Goal: Task Accomplishment & Management: Manage account settings

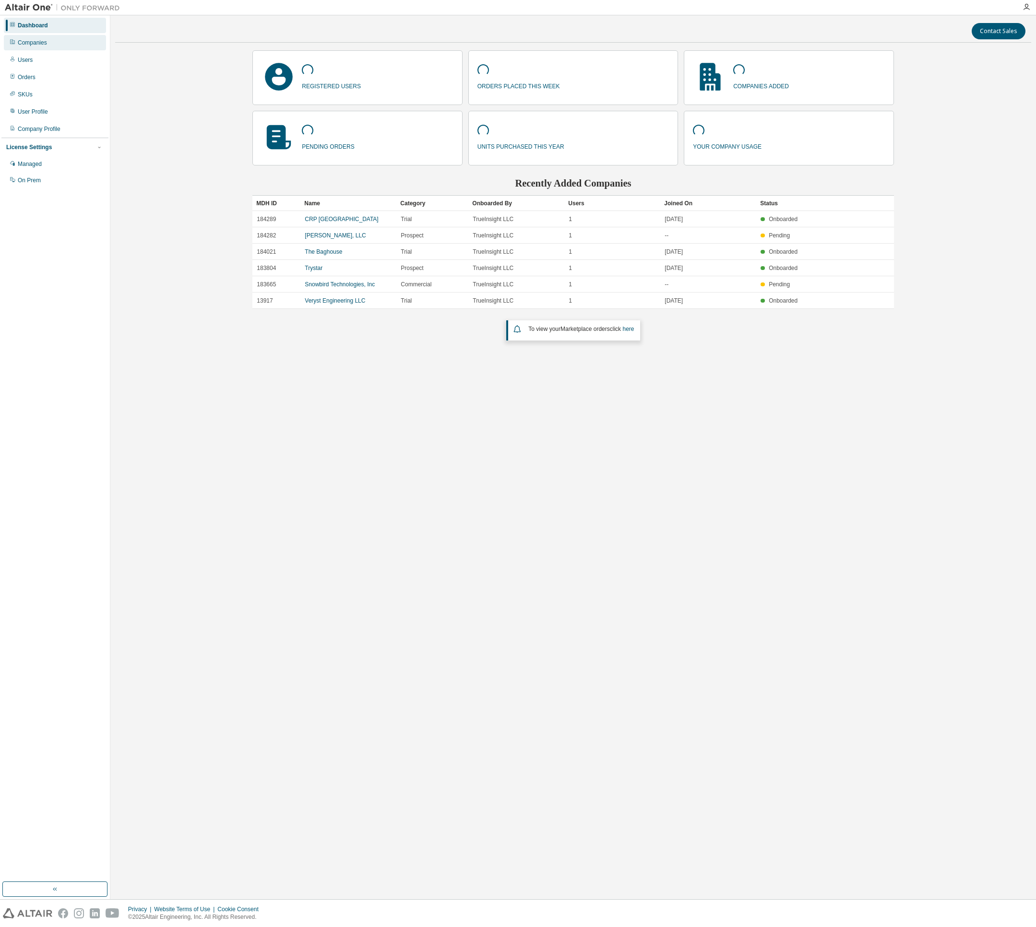
click at [26, 44] on div "Companies" at bounding box center [32, 43] width 29 height 8
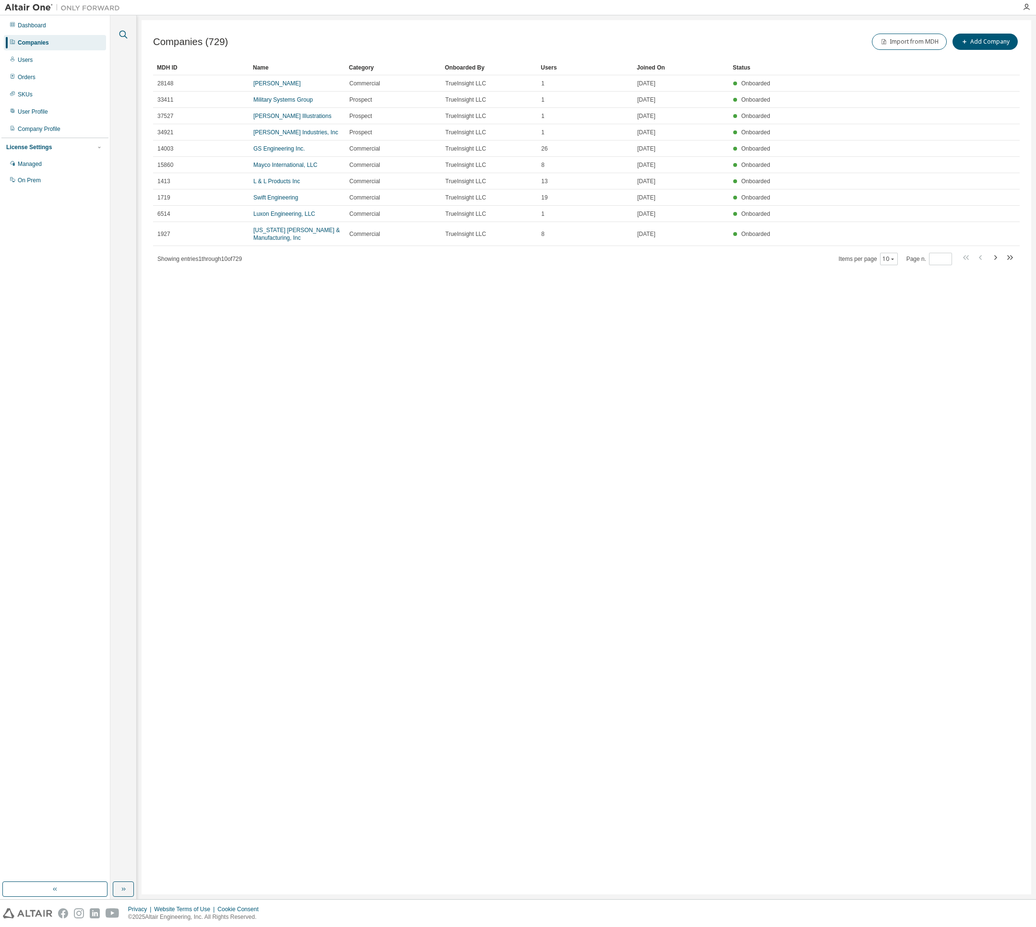
click at [118, 34] on icon "button" at bounding box center [124, 35] width 12 height 12
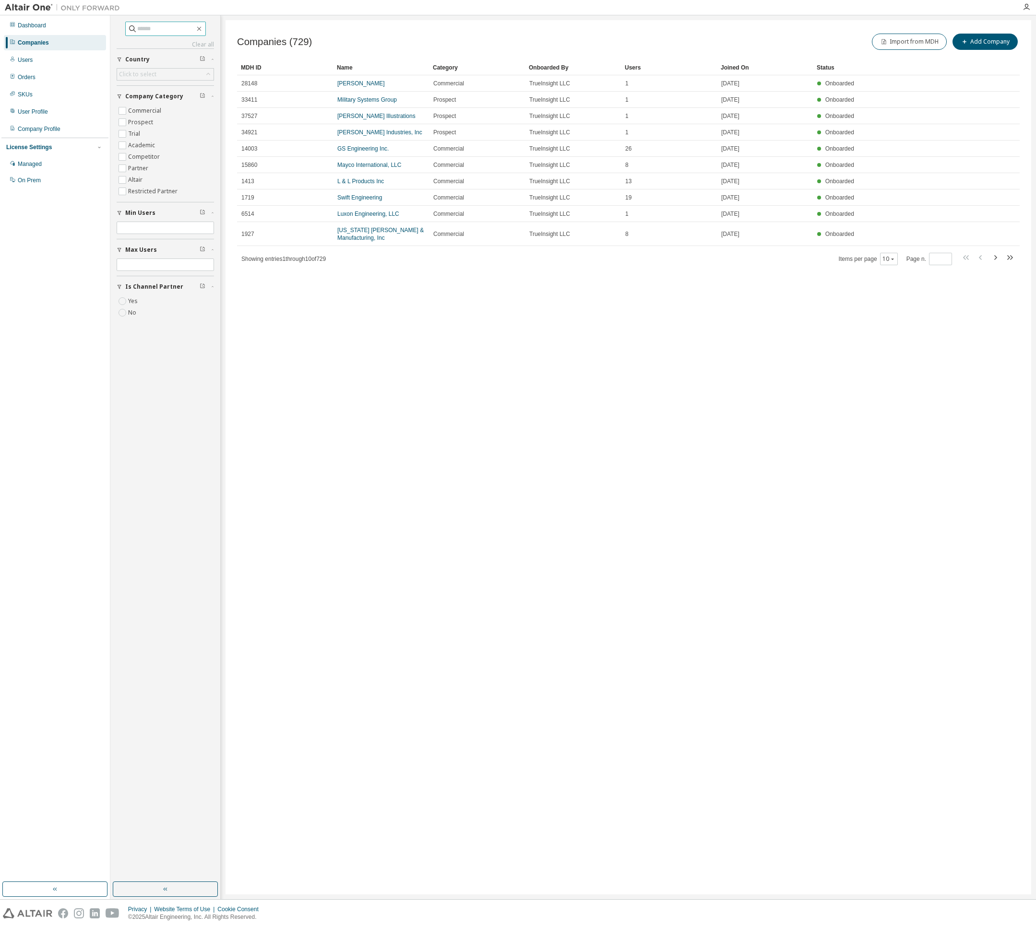
click at [151, 28] on input "text" at bounding box center [166, 29] width 58 height 10
type input "**********"
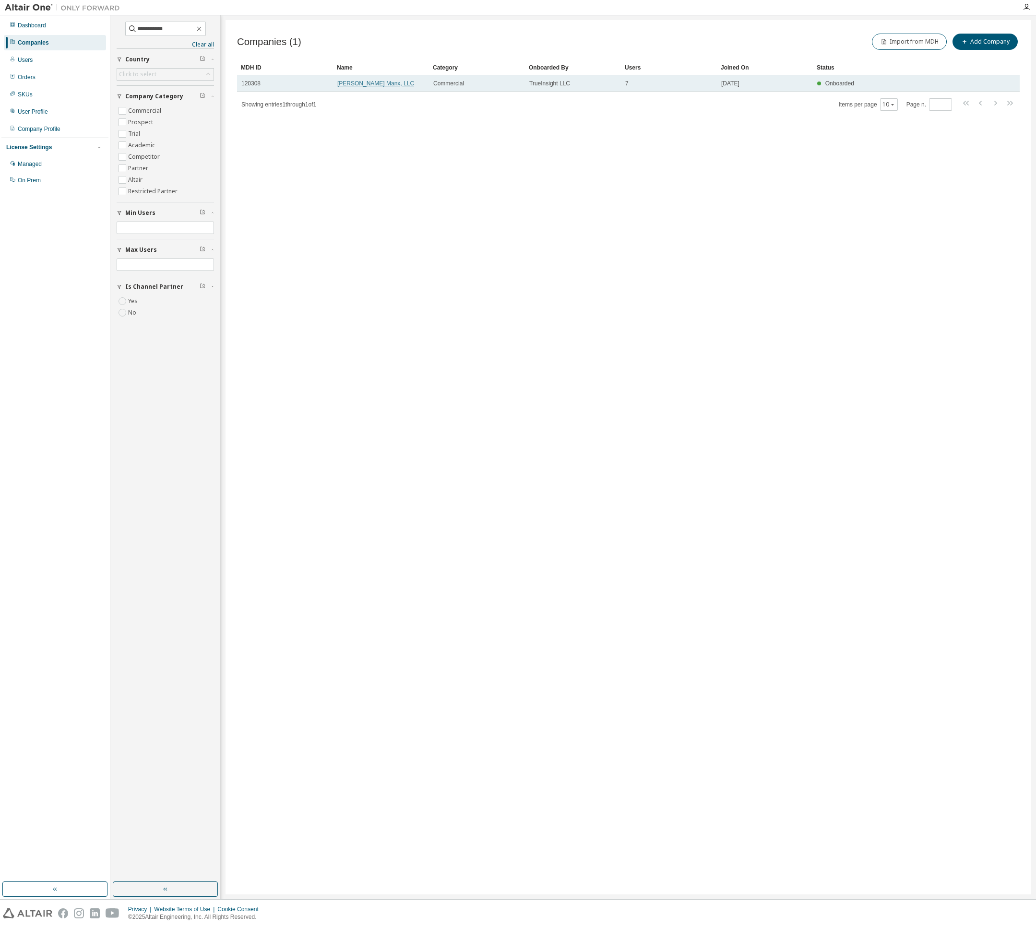
click at [361, 83] on link "[PERSON_NAME] Manx, LLC" at bounding box center [375, 83] width 77 height 7
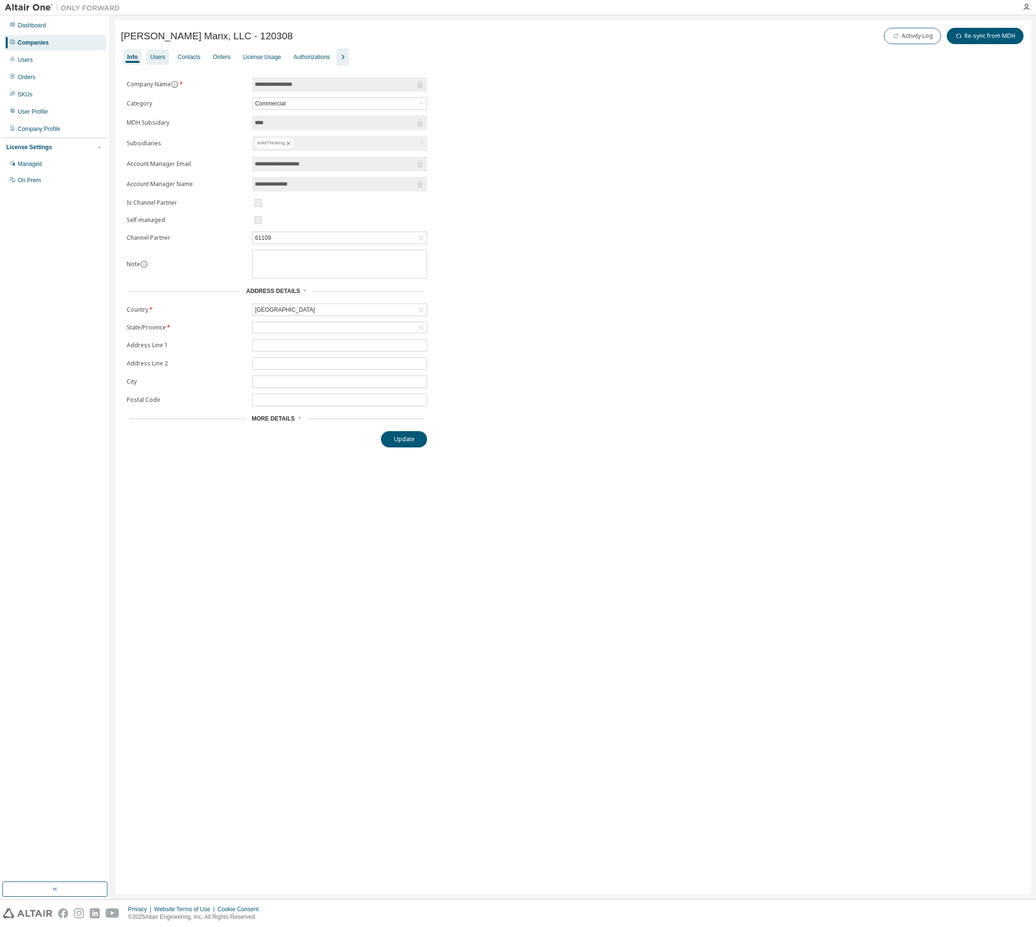
click at [167, 58] on div "Users" at bounding box center [157, 56] width 23 height 15
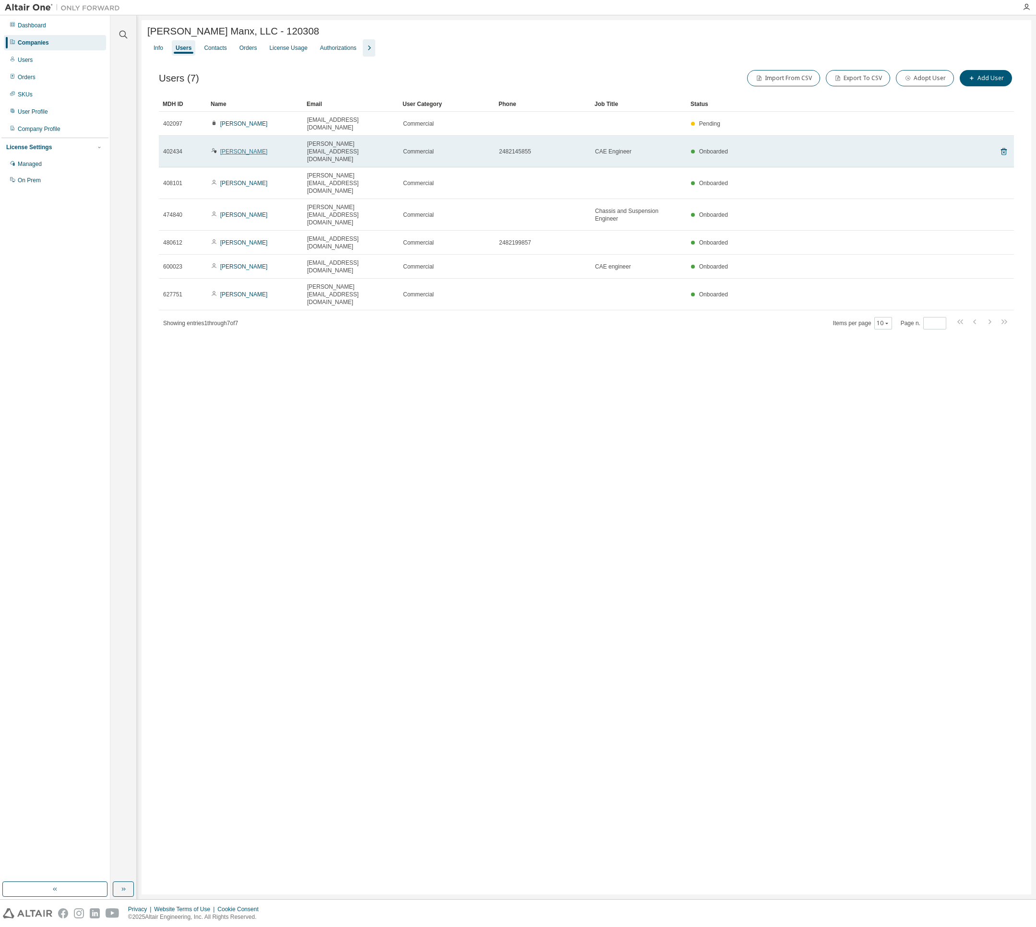
click at [232, 148] on link "[PERSON_NAME]" at bounding box center [243, 151] width 47 height 7
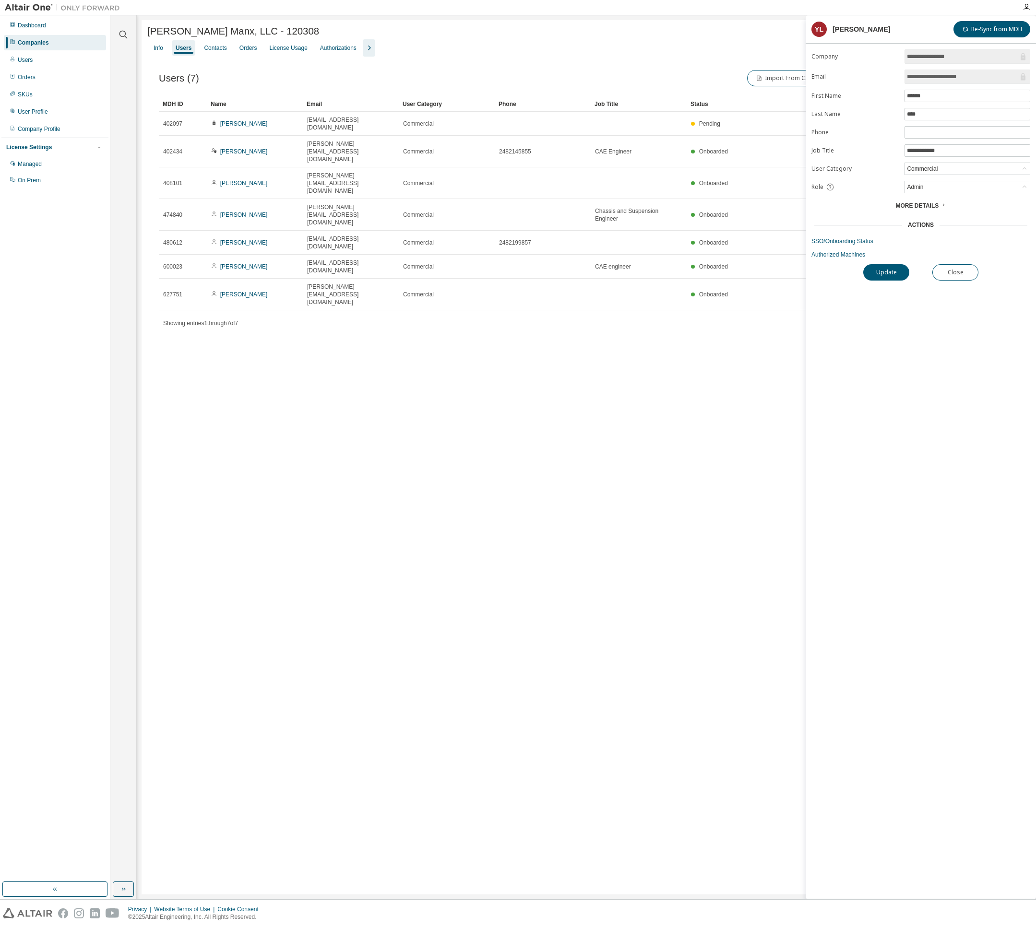
click at [922, 205] on span "More Details" at bounding box center [916, 205] width 43 height 7
click at [927, 186] on div "Admin" at bounding box center [967, 187] width 125 height 12
click at [439, 343] on div "[PERSON_NAME] Manx, LLC - 120308 Clear Load Save Save As Field Operator Value S…" at bounding box center [585, 457] width 889 height 874
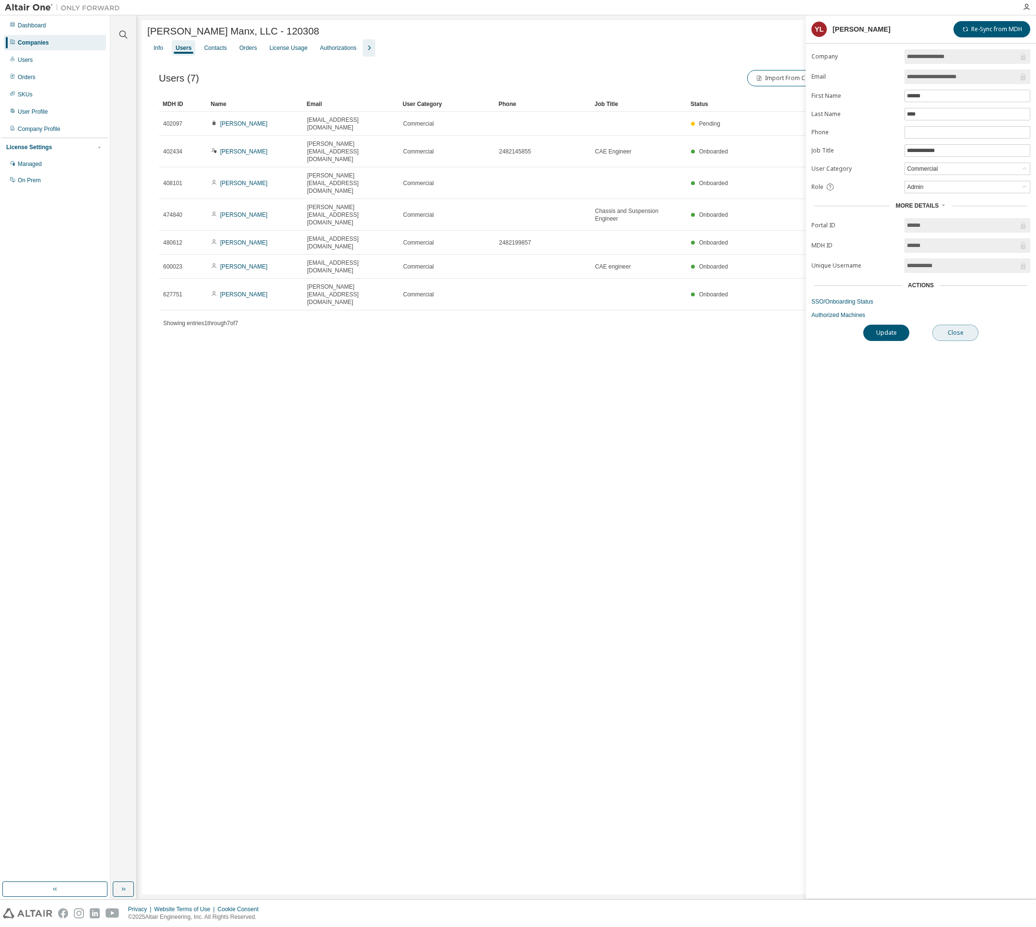
click at [958, 337] on button "Close" at bounding box center [955, 333] width 46 height 16
